Goal: Task Accomplishment & Management: Manage account settings

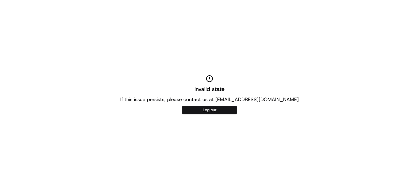
click at [236, 107] on button "Log out" at bounding box center [209, 110] width 55 height 9
